Goal: Task Accomplishment & Management: Manage account settings

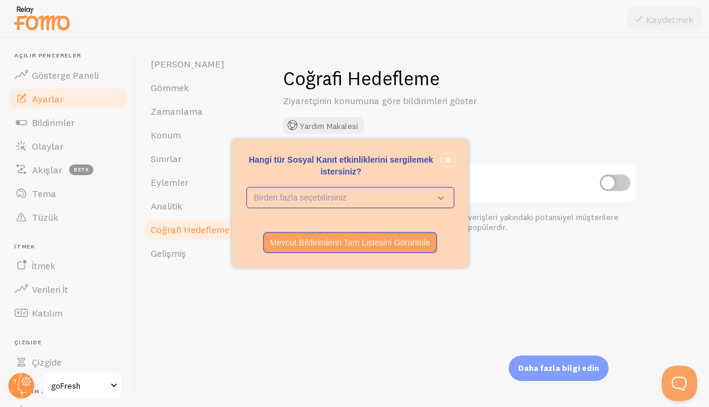
click at [448, 159] on icon "kapalı," at bounding box center [448, 160] width 6 height 6
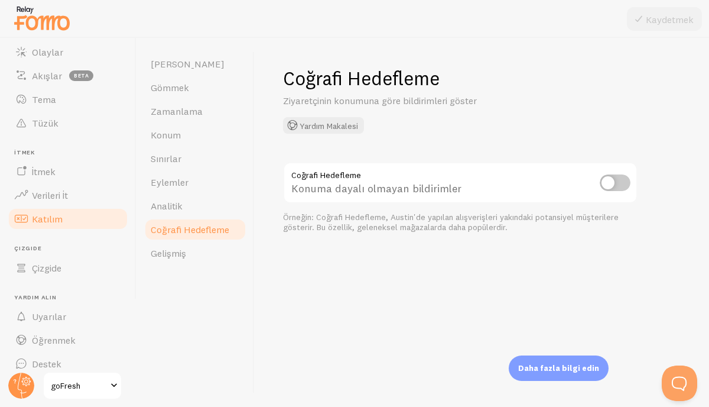
scroll to position [105, 0]
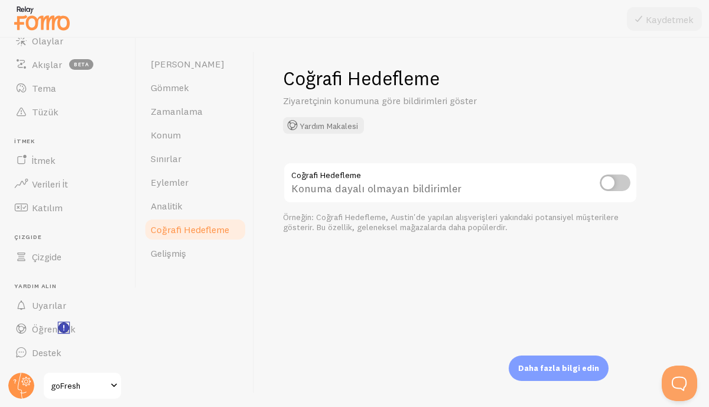
click at [68, 325] on rect "<p>Yeni Özellik Eğitimlerini İzleyin!</p>" at bounding box center [64, 328] width 10 height 10
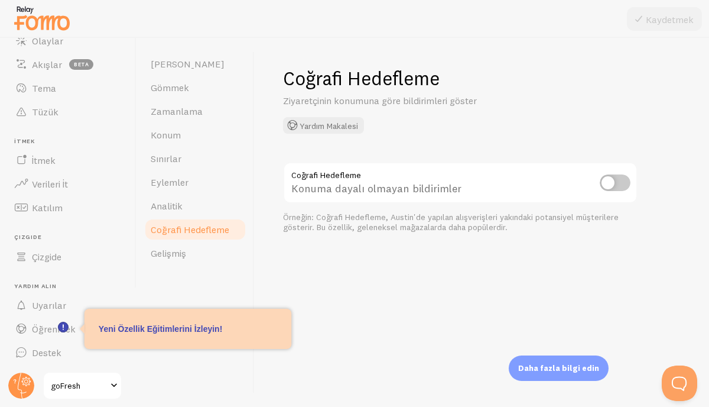
click at [348, 294] on div "Coğrafi Hedefleme Ziyaretçinin konumuna [PERSON_NAME] bildirimleri göster Yardı…" at bounding box center [482, 222] width 455 height 369
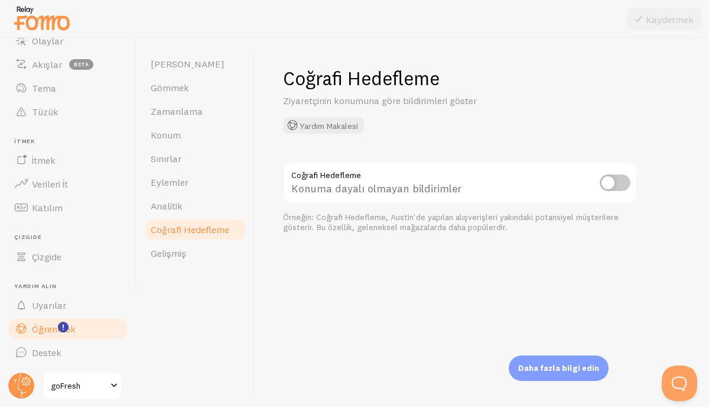
click at [82, 330] on link "Öğrenmek" at bounding box center [68, 329] width 122 height 24
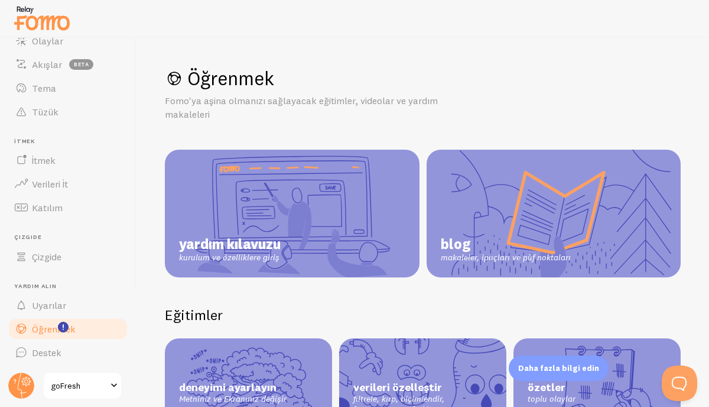
click at [262, 336] on div "Öğrenmek Fomo'ya aşina olmanızı sağlayacak eğitimler, videolar ve yardım makale…" at bounding box center [423, 222] width 573 height 369
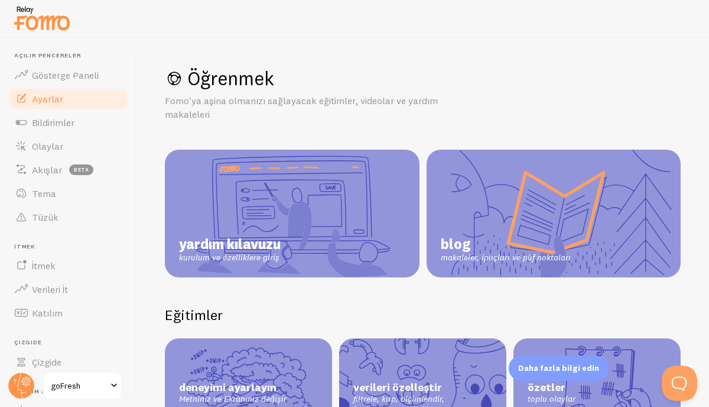
click at [65, 91] on link "Ayarlar" at bounding box center [68, 99] width 122 height 24
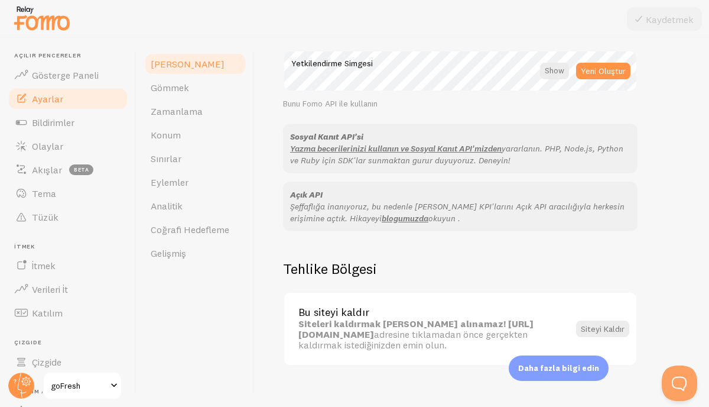
scroll to position [720, 0]
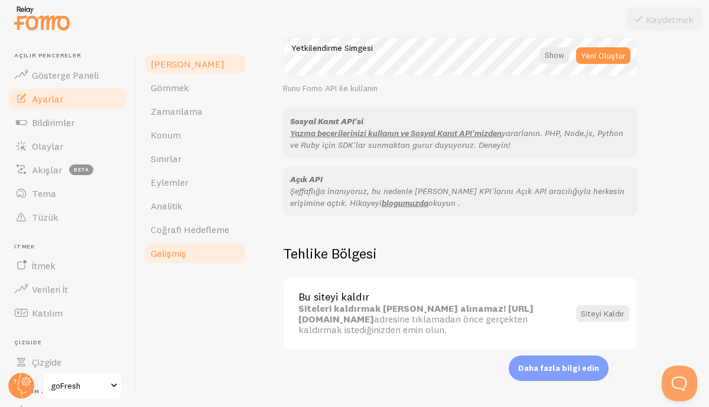
click at [189, 261] on link "Gelişmiş" at bounding box center [195, 253] width 103 height 24
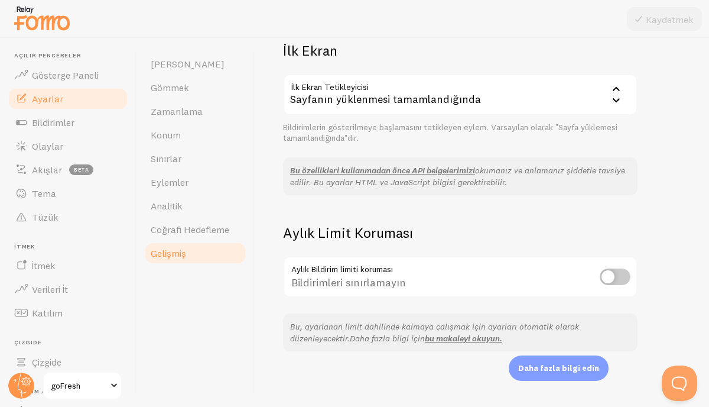
scroll to position [289, 0]
click at [37, 76] on font "Gösterge Paneli" at bounding box center [65, 75] width 67 height 12
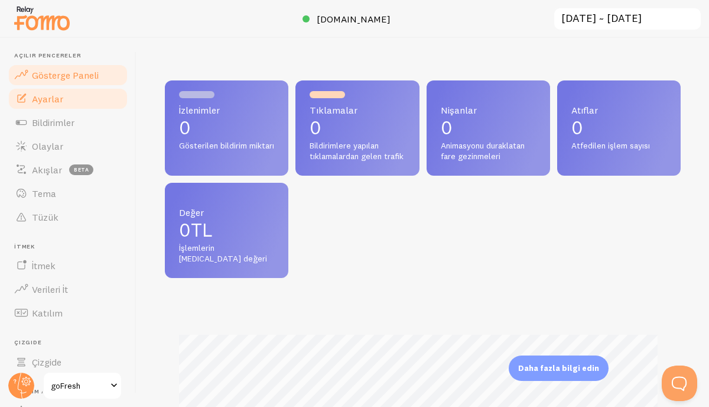
click at [64, 97] on link "Ayarlar" at bounding box center [68, 99] width 122 height 24
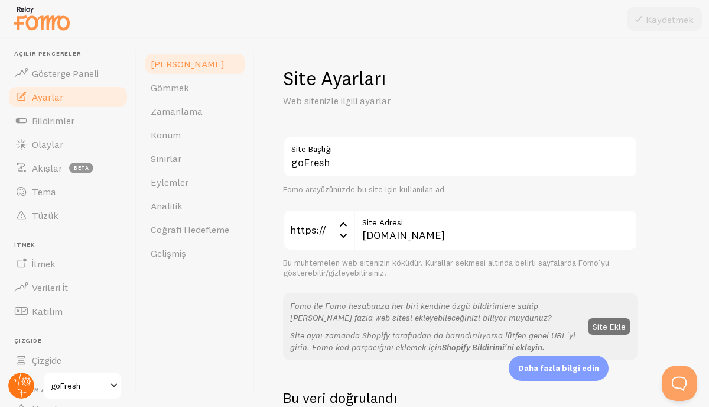
scroll to position [2, 0]
click at [18, 382] on circle at bounding box center [21, 385] width 26 height 26
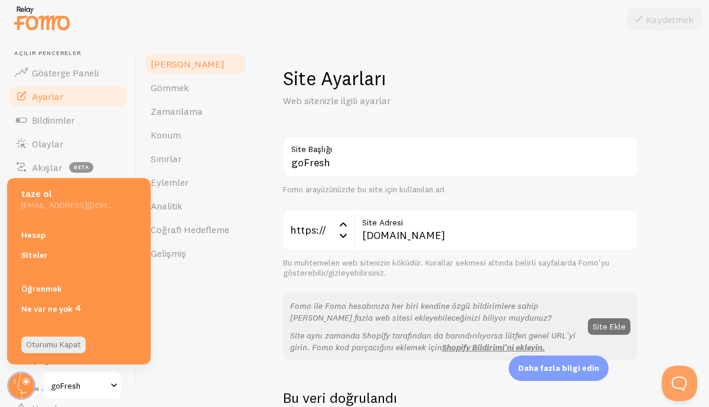
click at [215, 294] on div "[PERSON_NAME] Gömmek Zamanlama [GEOGRAPHIC_DATA] Sınırlar Eylemler Analitik Coğ…" at bounding box center [196, 222] width 118 height 369
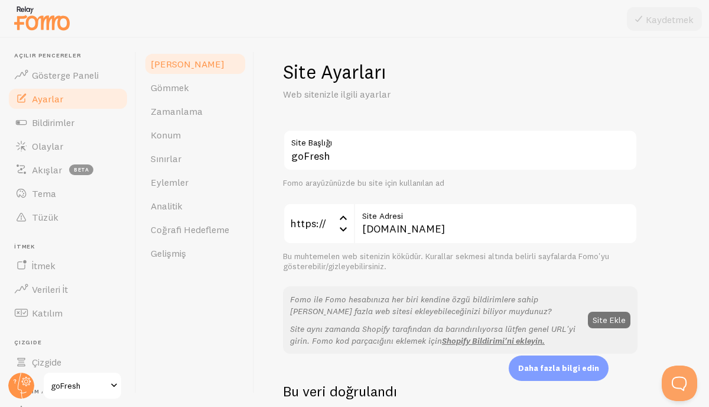
scroll to position [0, 0]
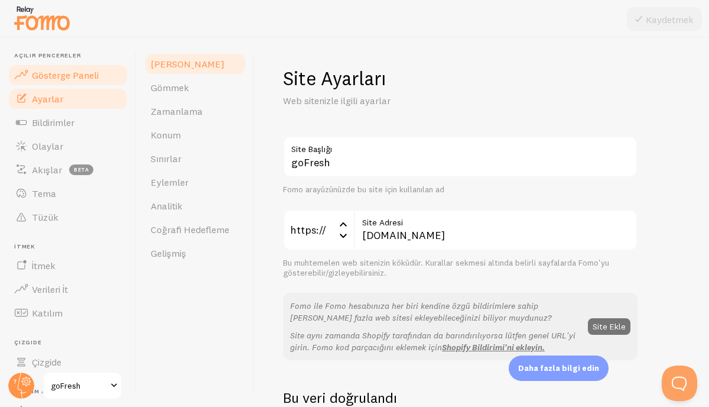
click at [65, 63] on link "Gösterge Paneli" at bounding box center [68, 75] width 122 height 24
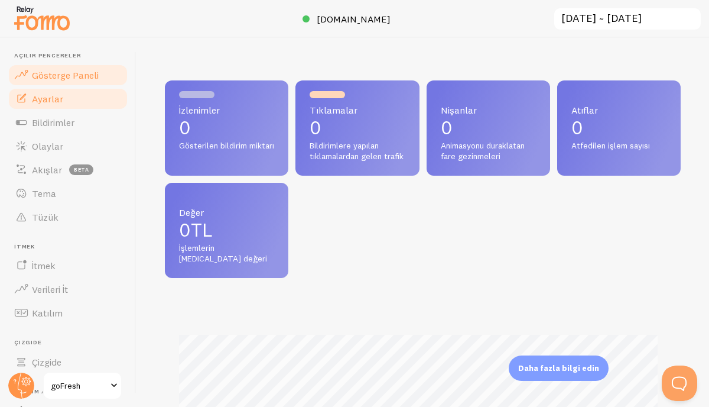
click at [58, 100] on font "Ayarlar" at bounding box center [47, 99] width 31 height 12
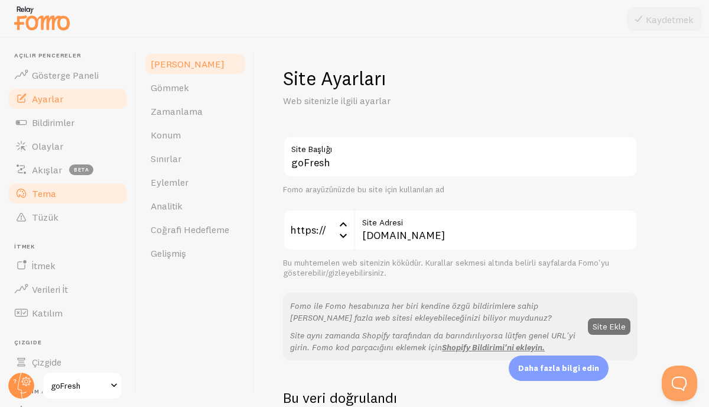
click at [47, 194] on font "Tema" at bounding box center [44, 193] width 24 height 12
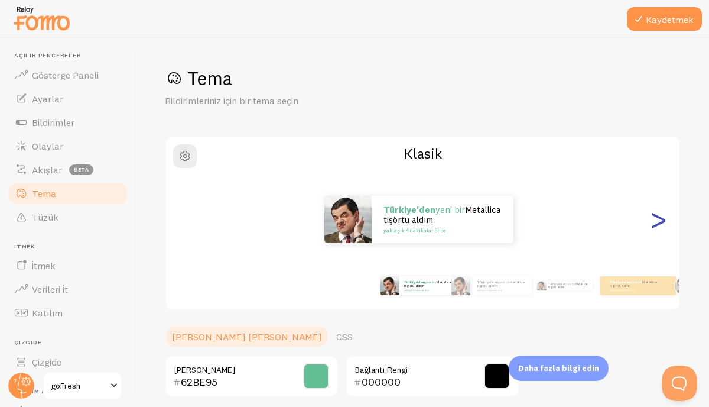
click at [649, 229] on font ">" at bounding box center [659, 219] width 20 height 40
click at [653, 226] on font ">" at bounding box center [659, 219] width 20 height 40
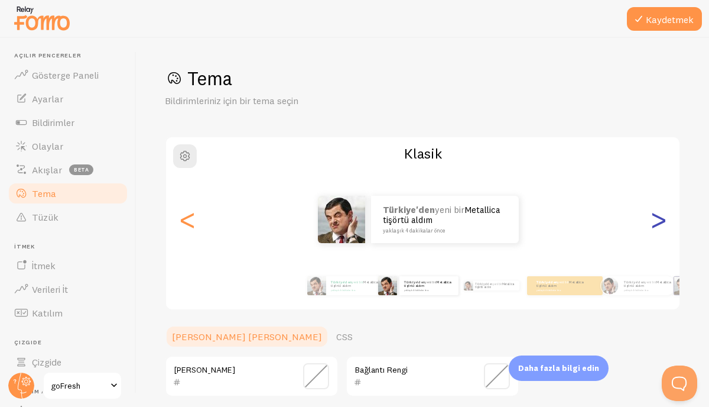
click at [652, 220] on font ">" at bounding box center [659, 219] width 20 height 40
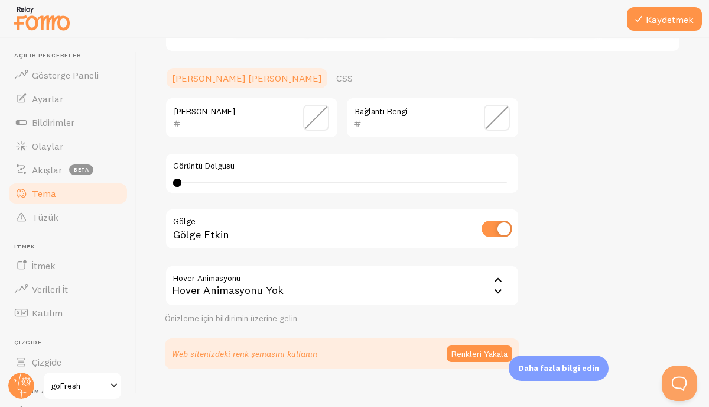
scroll to position [277, 0]
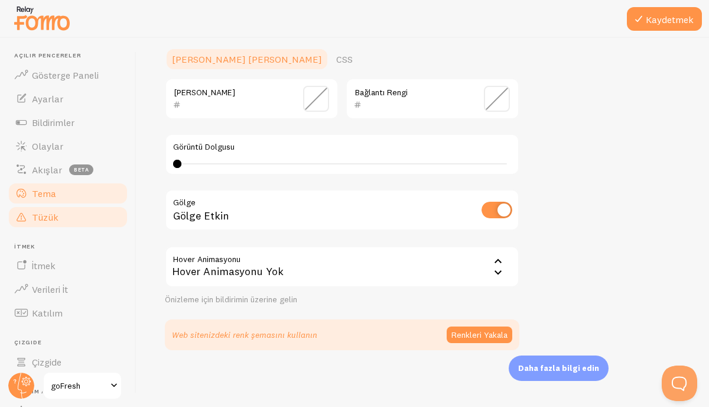
click at [50, 214] on font "Tüzük" at bounding box center [45, 217] width 27 height 12
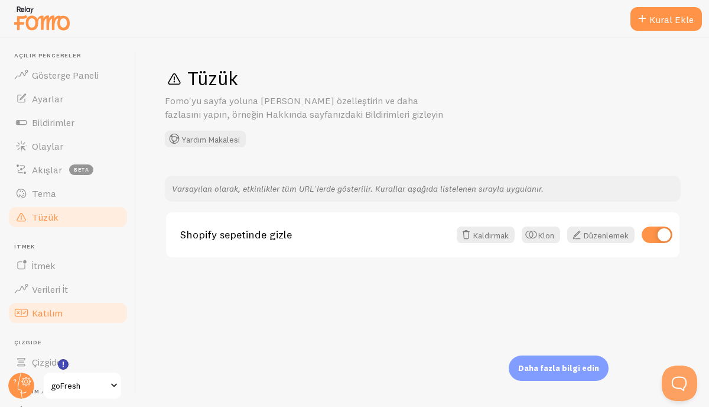
scroll to position [105, 0]
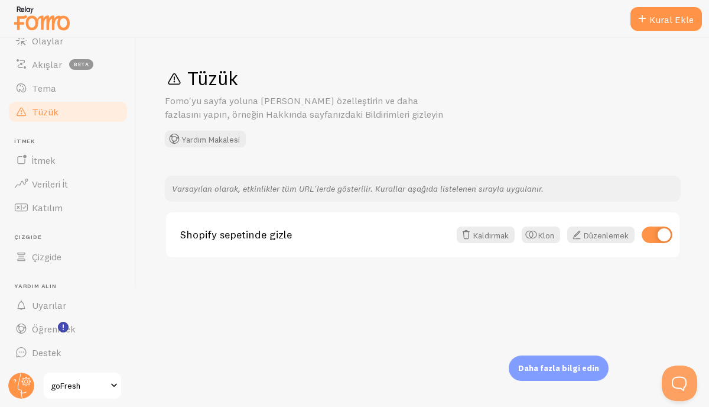
click at [85, 381] on span "goFresh" at bounding box center [79, 385] width 56 height 14
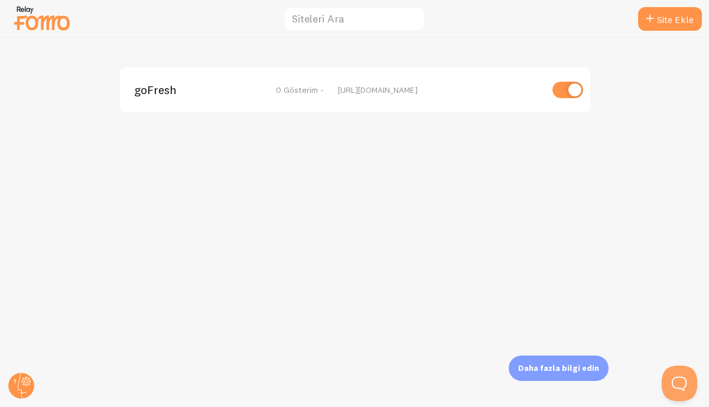
click at [568, 91] on input "checkbox" at bounding box center [568, 90] width 31 height 17
checkbox input "false"
